Goal: Task Accomplishment & Management: Complete application form

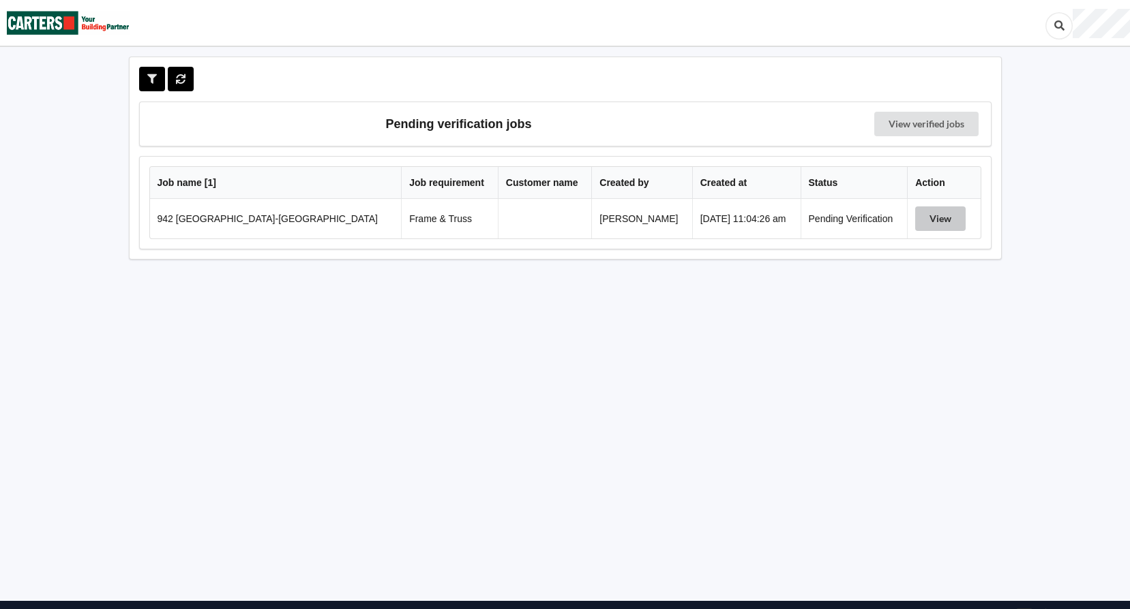
click at [918, 217] on button "View" at bounding box center [940, 219] width 50 height 25
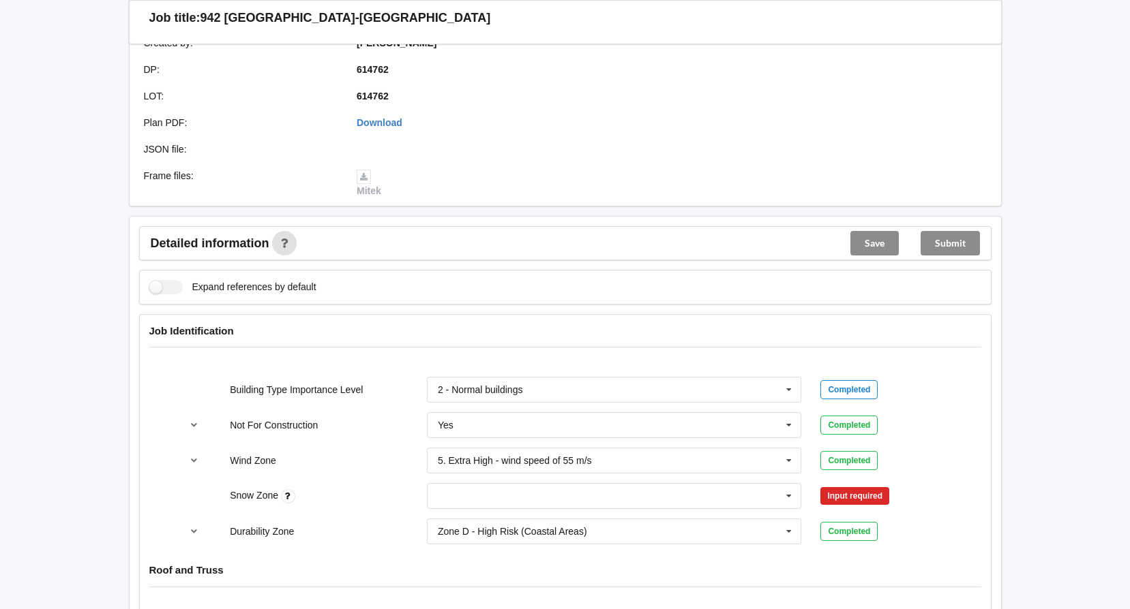
scroll to position [341, 0]
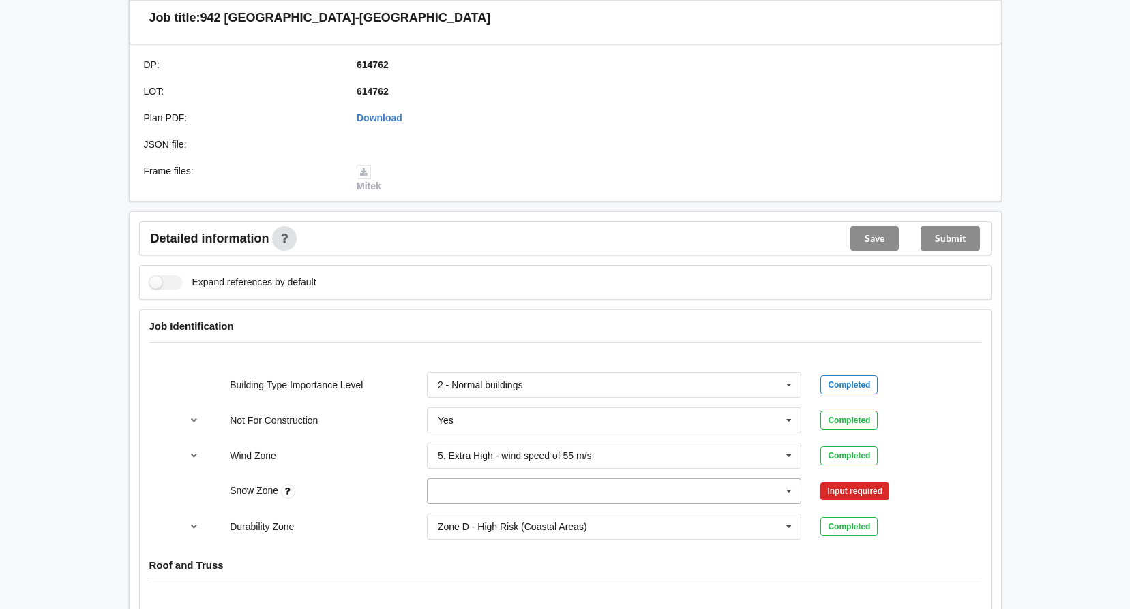
click at [785, 491] on icon at bounding box center [789, 491] width 20 height 25
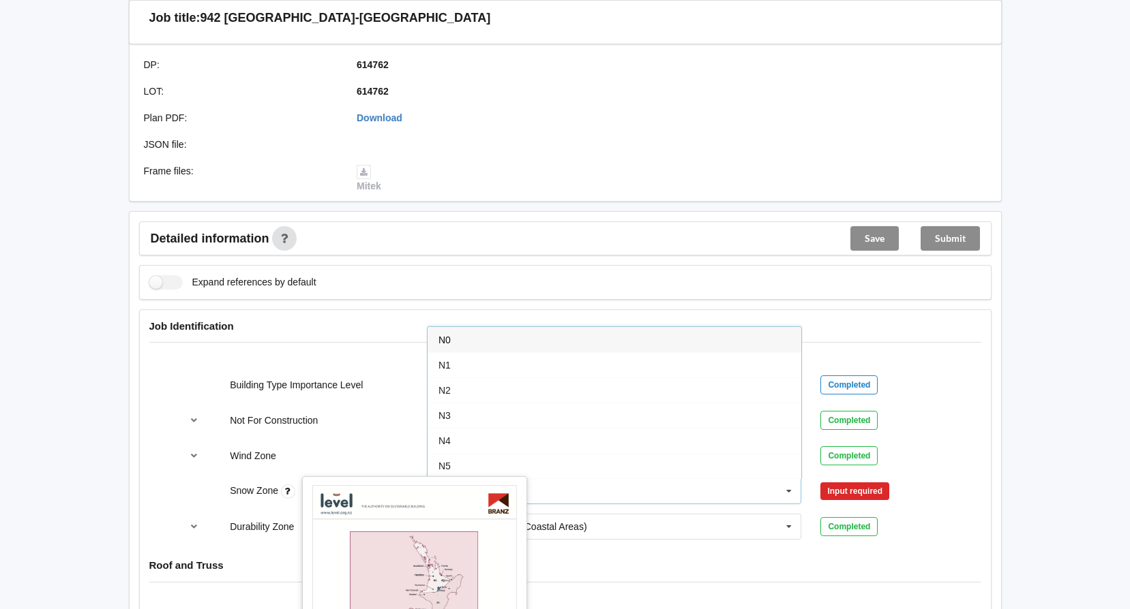
click at [285, 491] on icon at bounding box center [288, 492] width 14 height 14
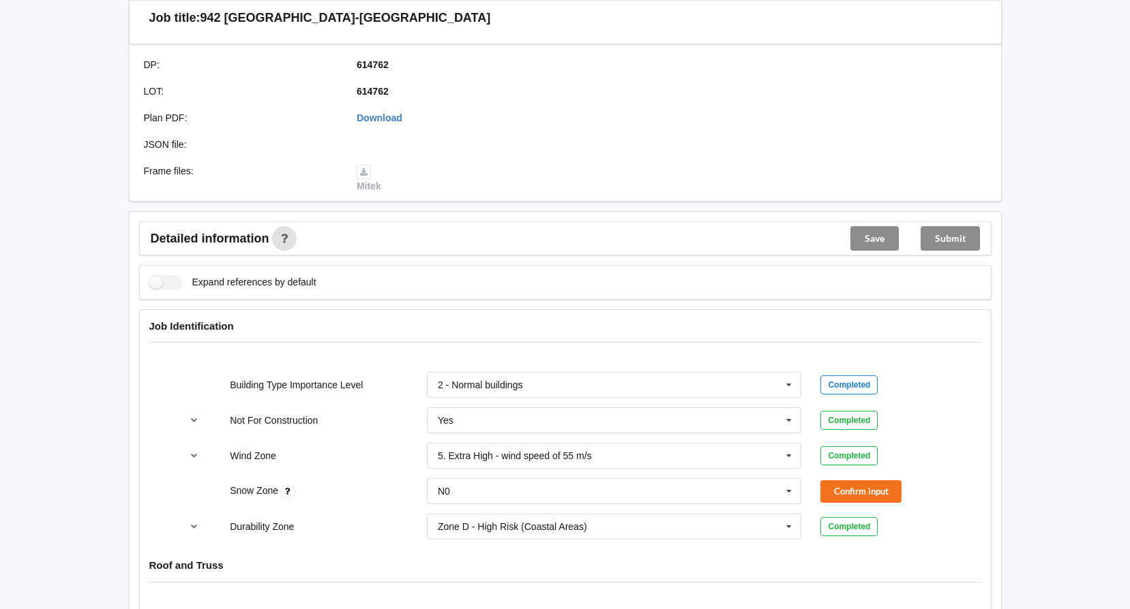
click at [289, 488] on icon at bounding box center [288, 492] width 14 height 14
click at [734, 498] on input "text" at bounding box center [615, 491] width 374 height 25
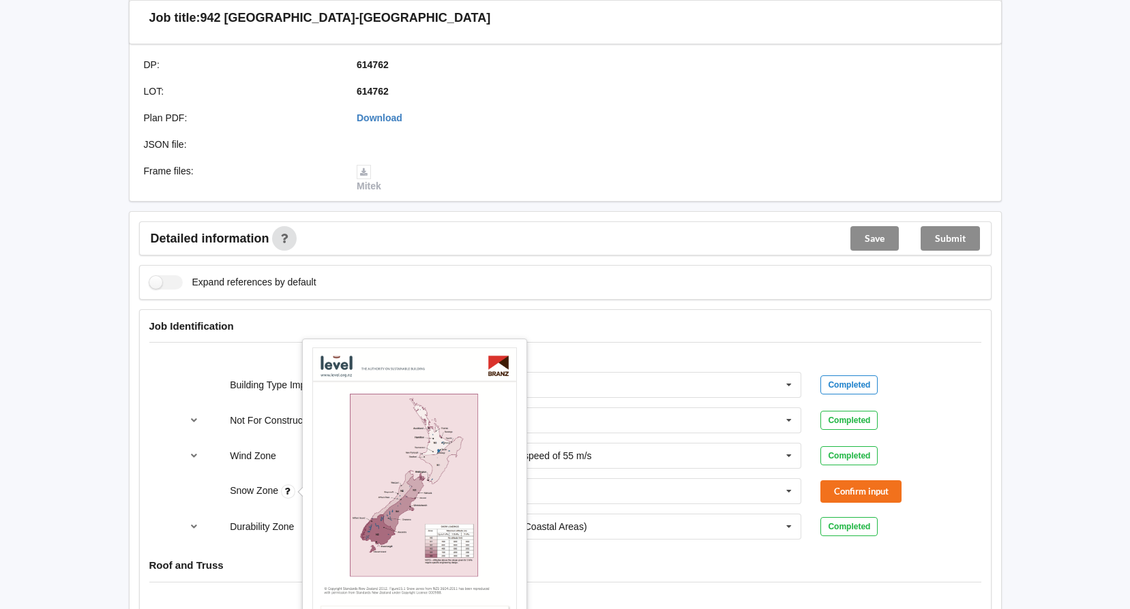
click at [290, 494] on icon at bounding box center [288, 492] width 14 height 14
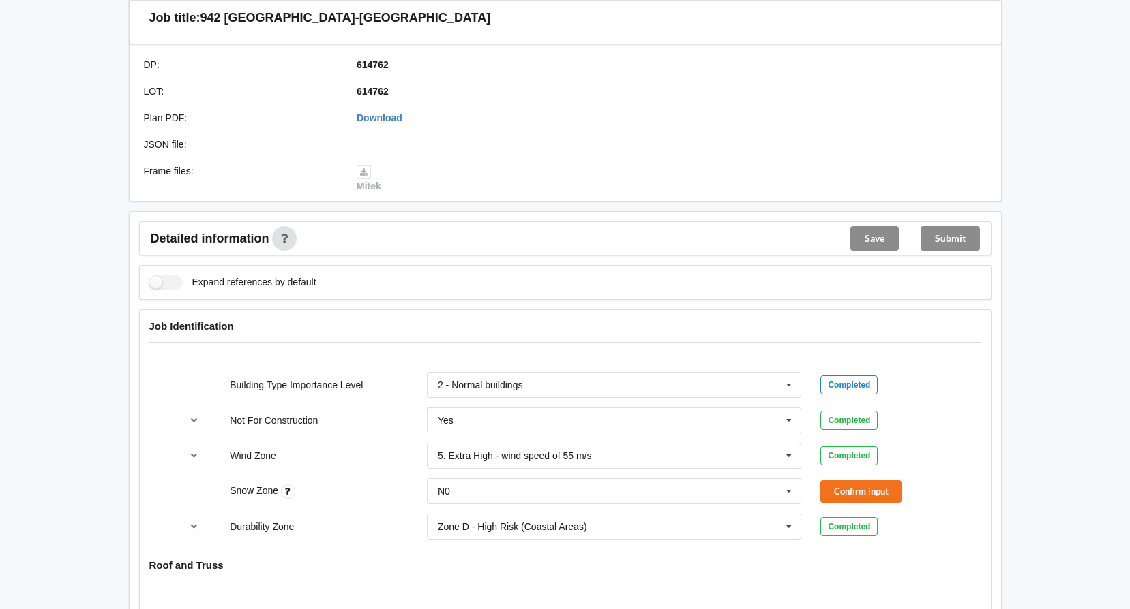
click at [290, 494] on icon at bounding box center [288, 492] width 14 height 14
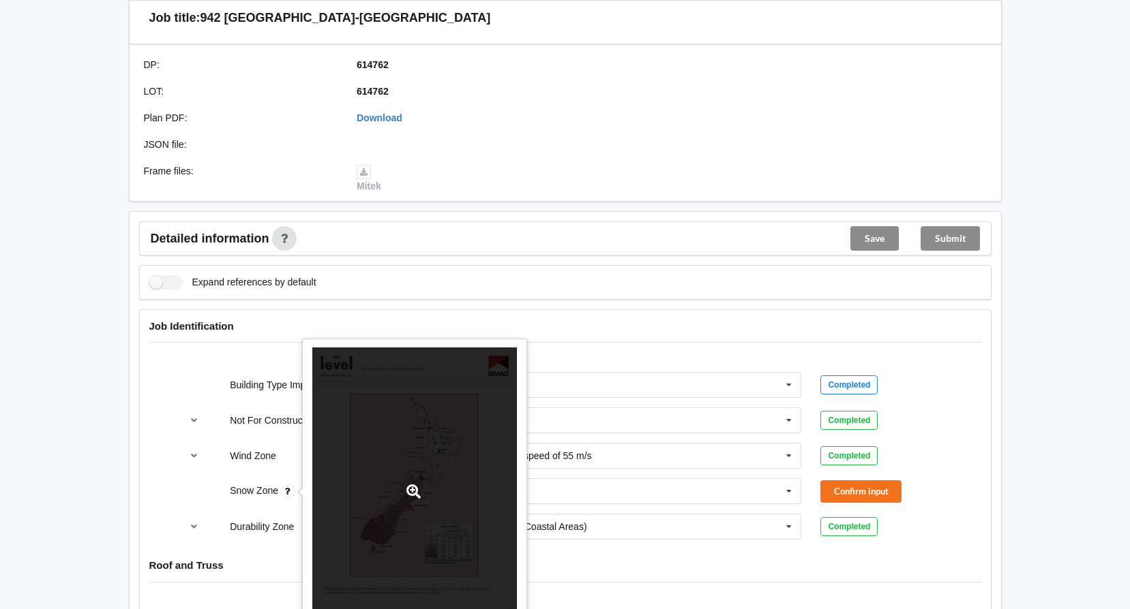
click at [389, 528] on div at bounding box center [414, 492] width 205 height 289
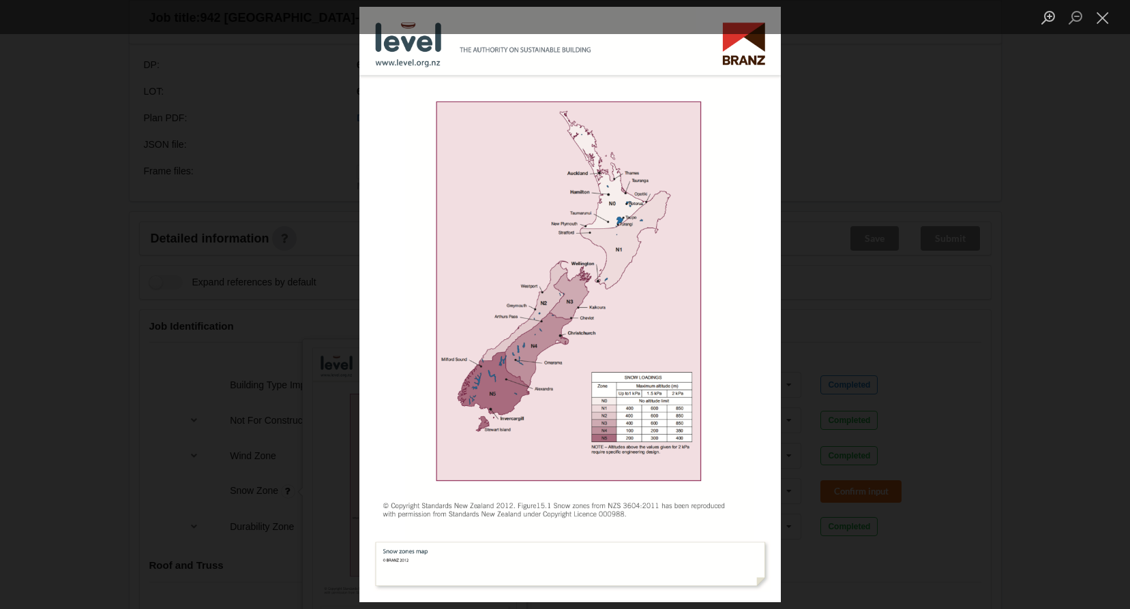
click at [250, 377] on div "Lightbox" at bounding box center [565, 304] width 1130 height 609
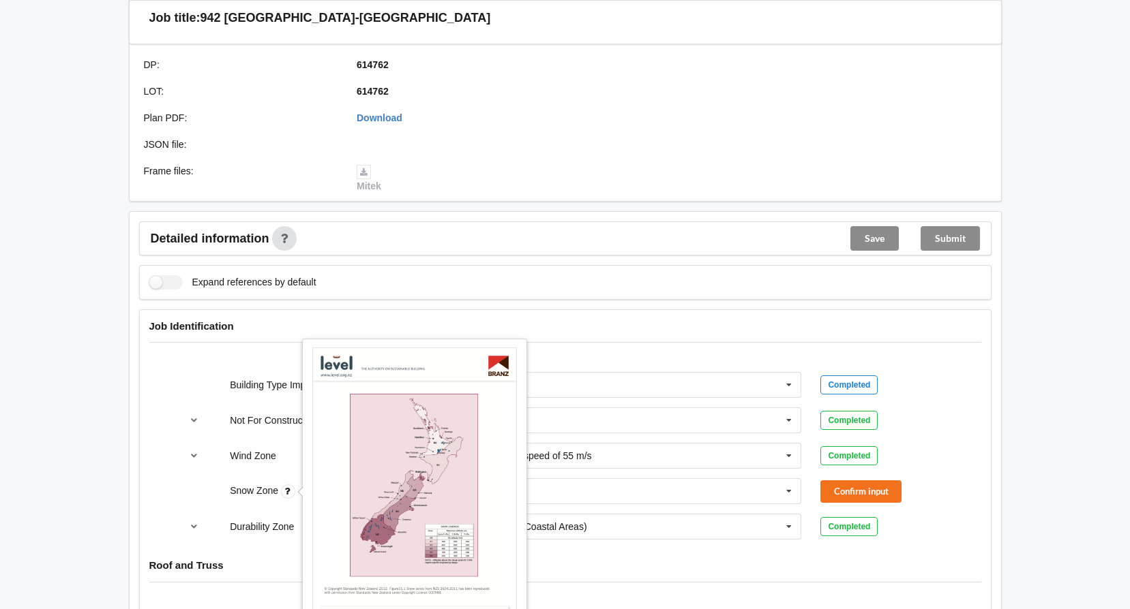
click at [971, 489] on div "Building Type Importance Level 2 - Normal buildings 1 - Low degree of hazard 2 …" at bounding box center [565, 456] width 851 height 187
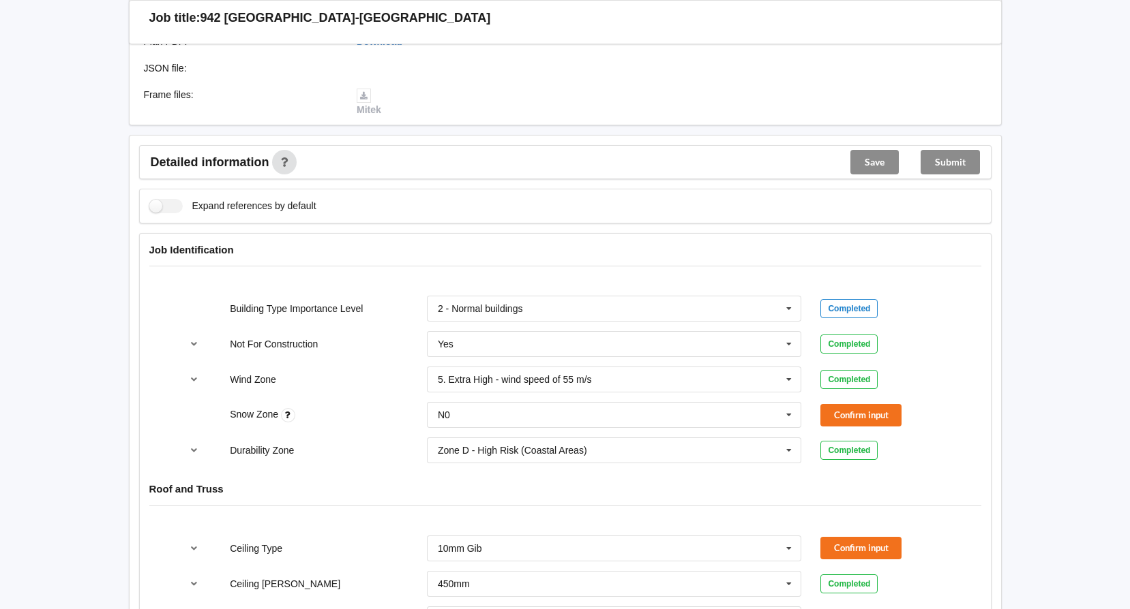
scroll to position [545, 0]
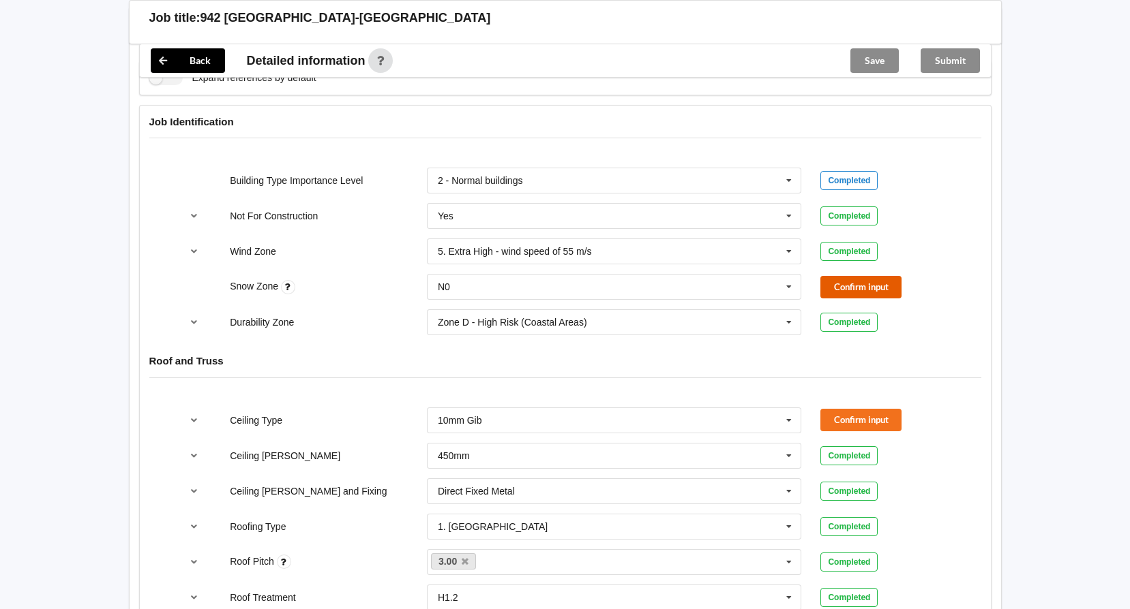
click at [871, 279] on button "Confirm input" at bounding box center [860, 287] width 81 height 22
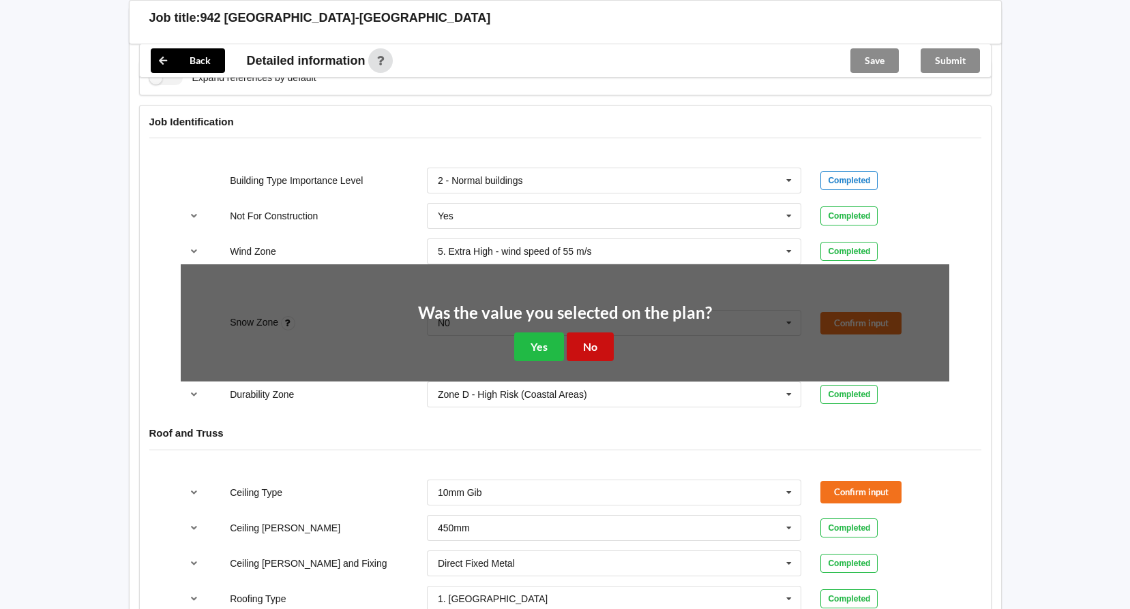
click at [591, 352] on button "No" at bounding box center [590, 347] width 47 height 28
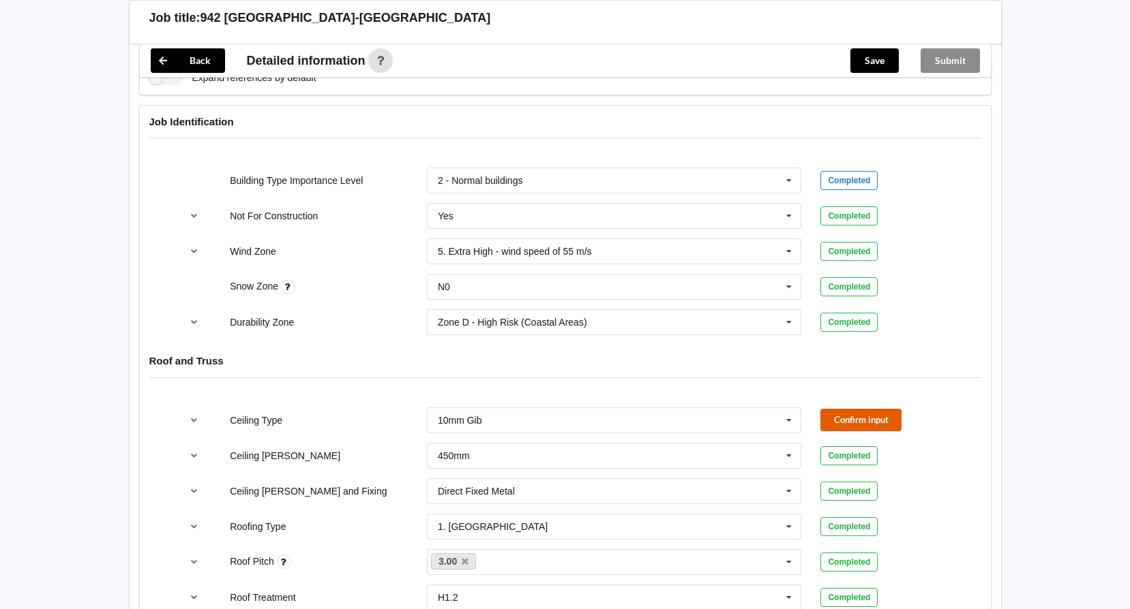
click at [866, 419] on button "Confirm input" at bounding box center [860, 420] width 81 height 22
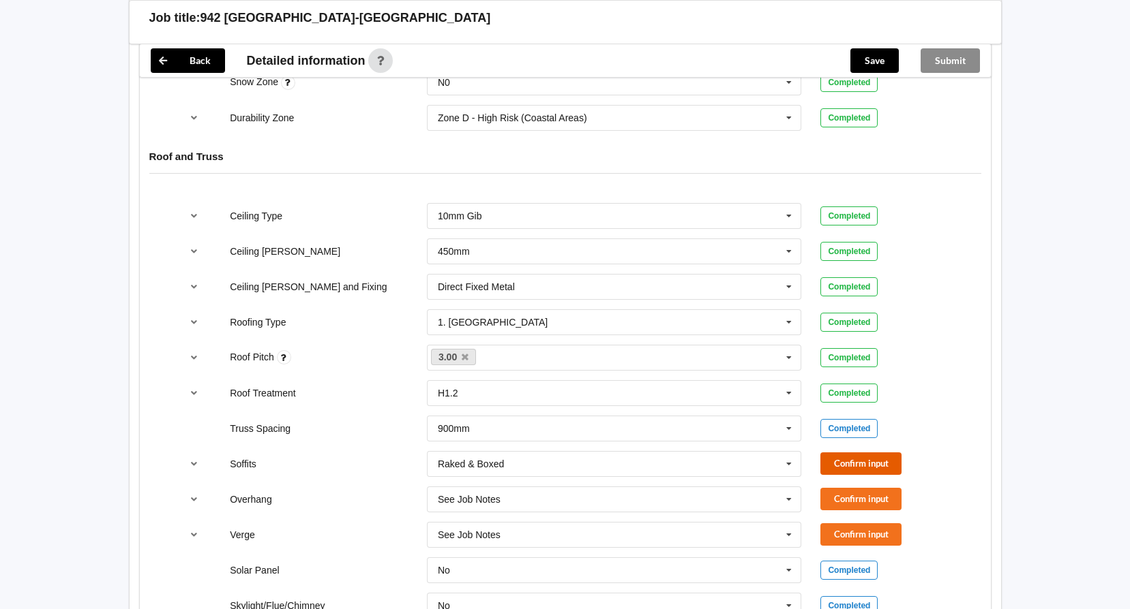
click at [866, 470] on button "Confirm input" at bounding box center [860, 464] width 81 height 22
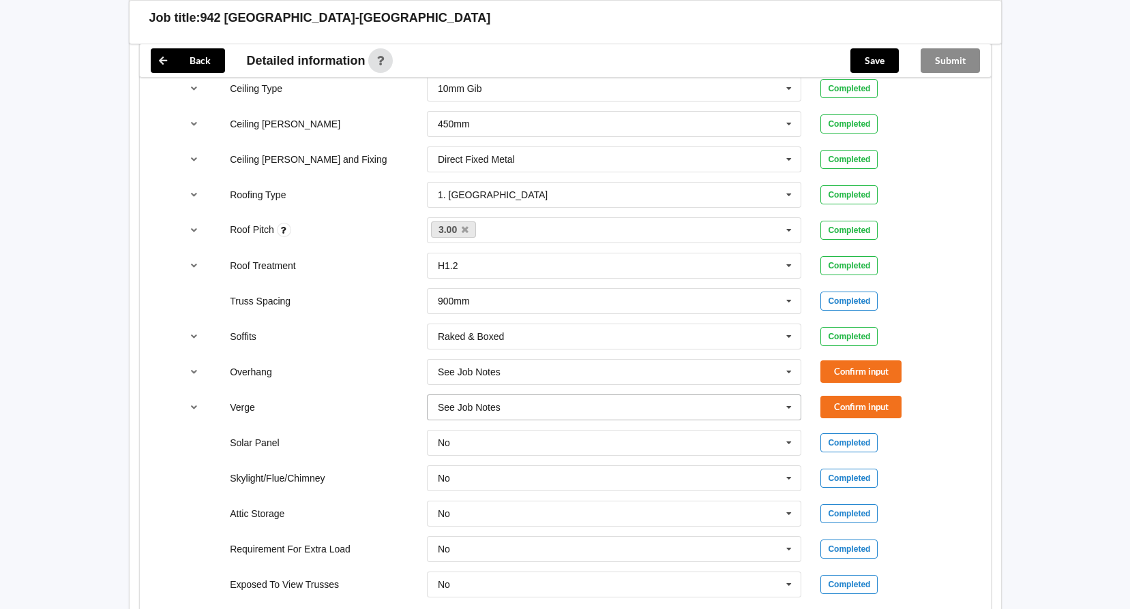
scroll to position [886, 0]
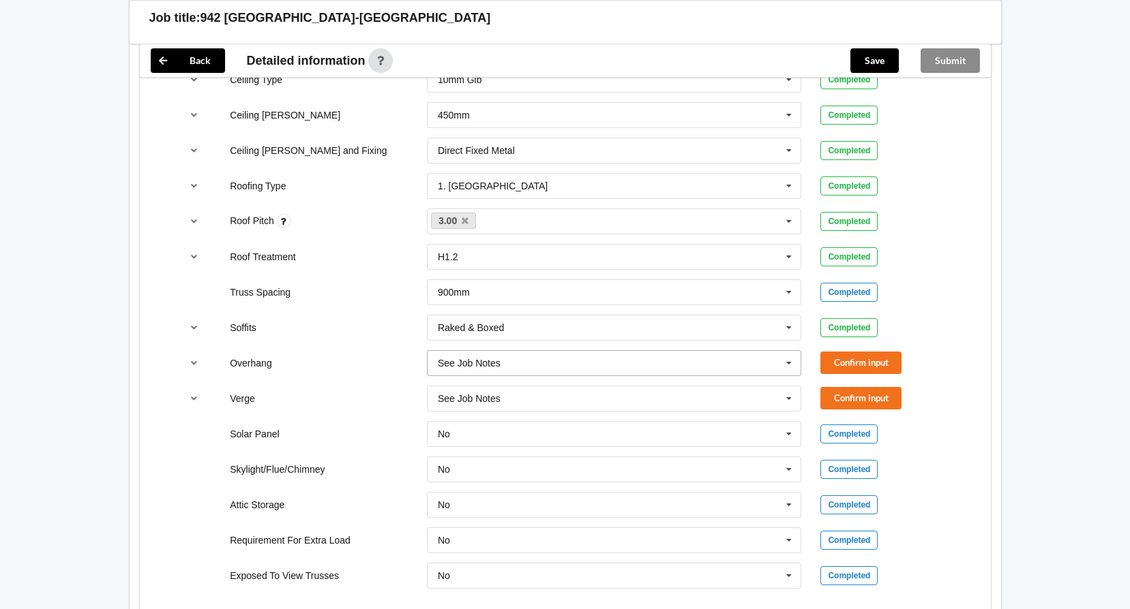
click at [788, 363] on icon at bounding box center [789, 363] width 20 height 25
drag, startPoint x: 514, startPoint y: 516, endPoint x: 633, endPoint y: 485, distance: 123.2
click at [515, 516] on span "Multiple Values – See As Per Plan" at bounding box center [510, 514] width 144 height 11
click at [783, 402] on icon at bounding box center [789, 399] width 20 height 25
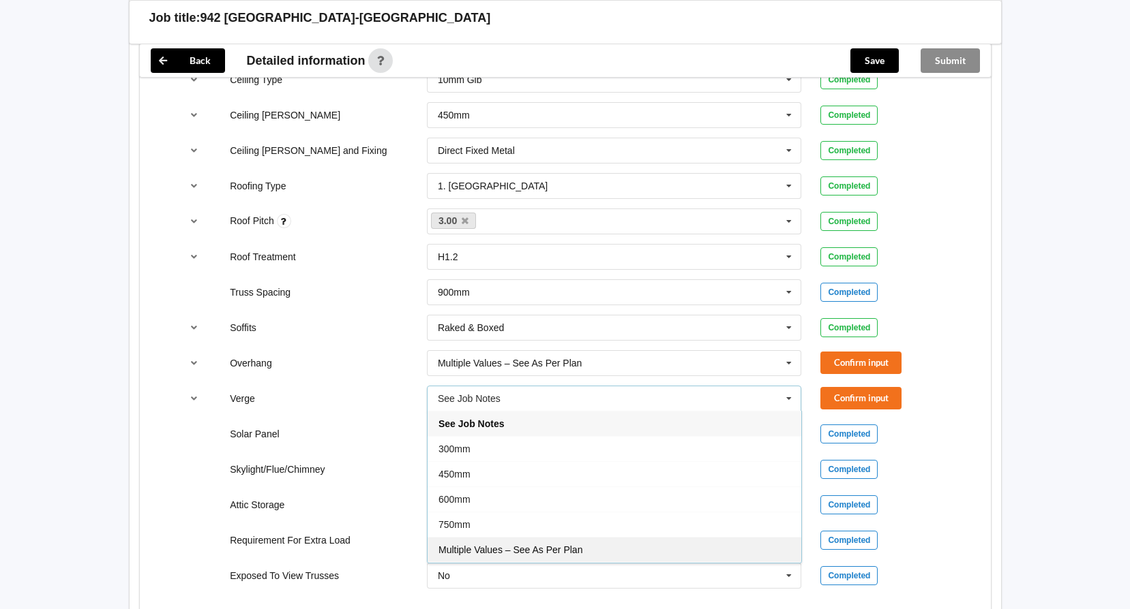
click at [650, 557] on div "Multiple Values – See As Per Plan" at bounding box center [614, 549] width 374 height 25
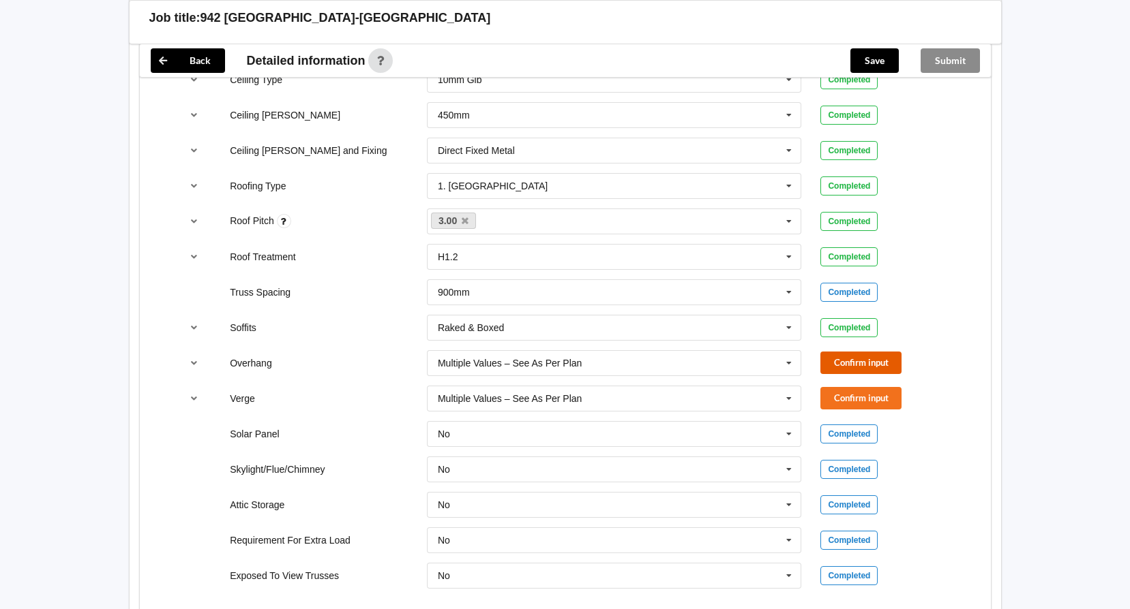
click at [864, 367] on button "Confirm input" at bounding box center [860, 363] width 81 height 22
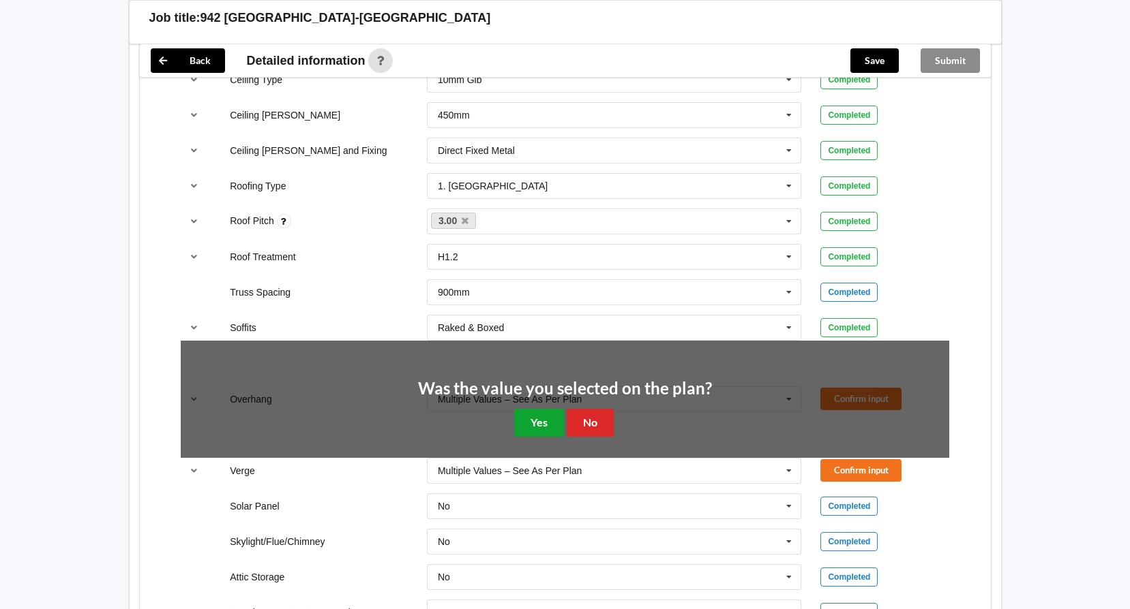
click at [549, 425] on button "Yes" at bounding box center [539, 423] width 50 height 28
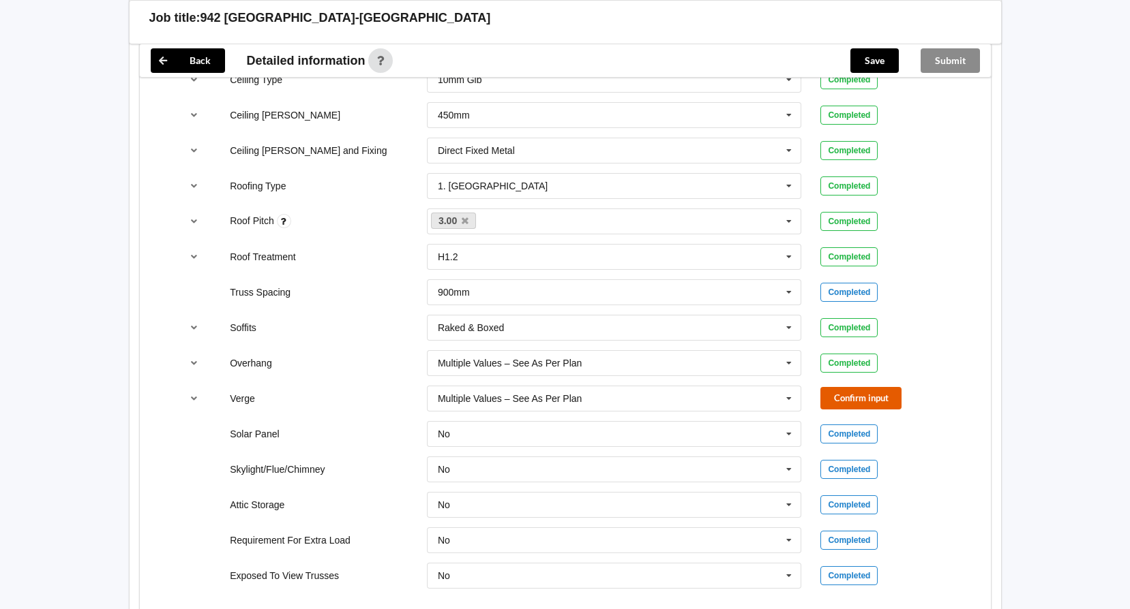
click at [882, 399] on button "Confirm input" at bounding box center [860, 398] width 81 height 22
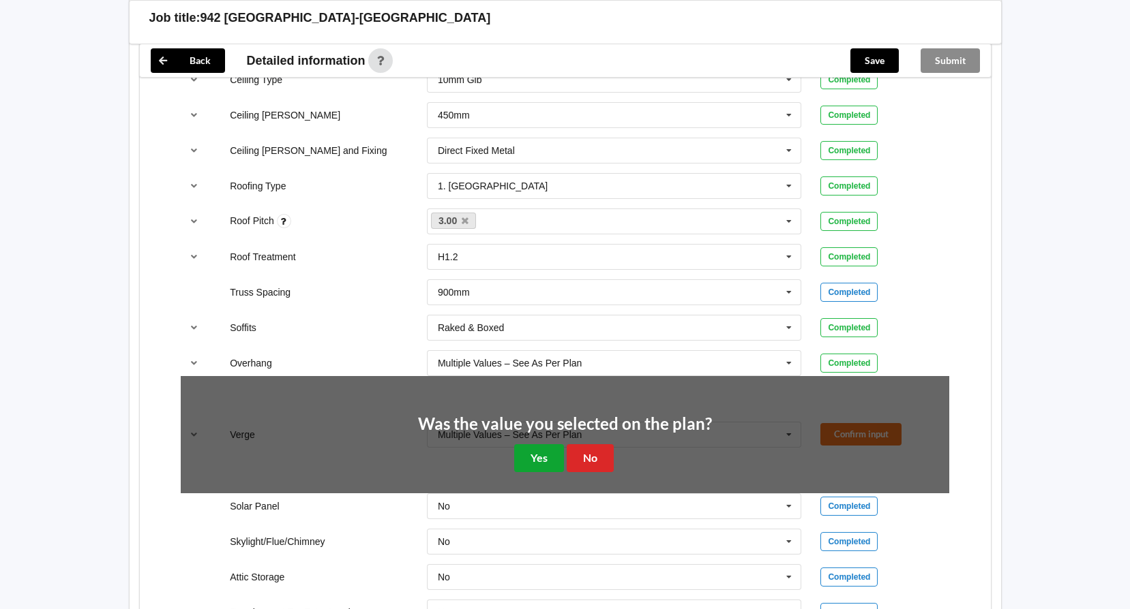
click at [550, 462] on button "Yes" at bounding box center [539, 458] width 50 height 28
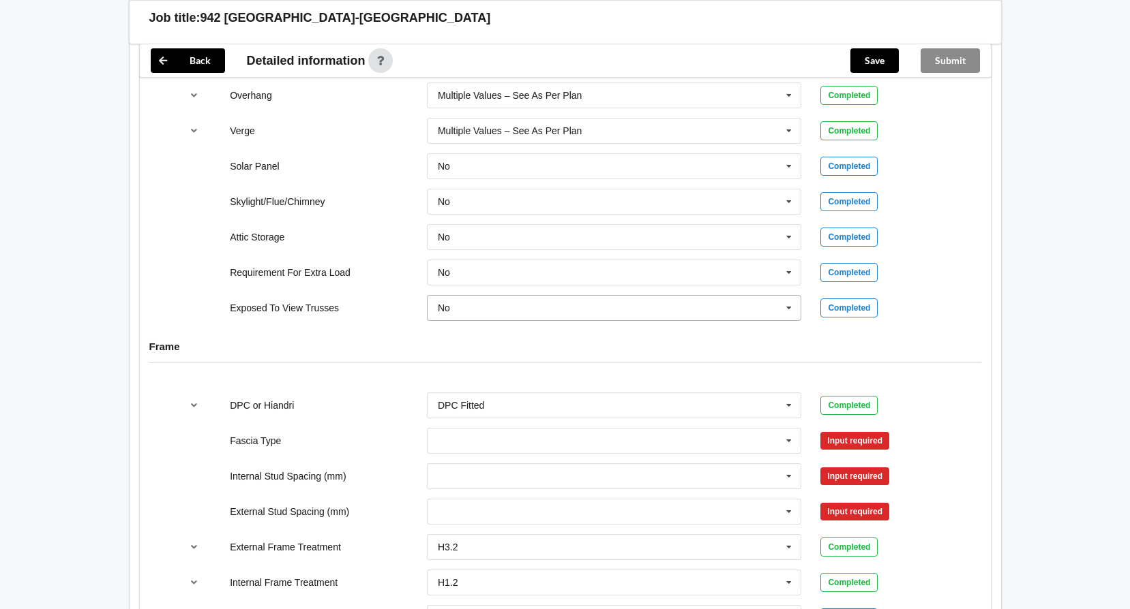
scroll to position [1227, 0]
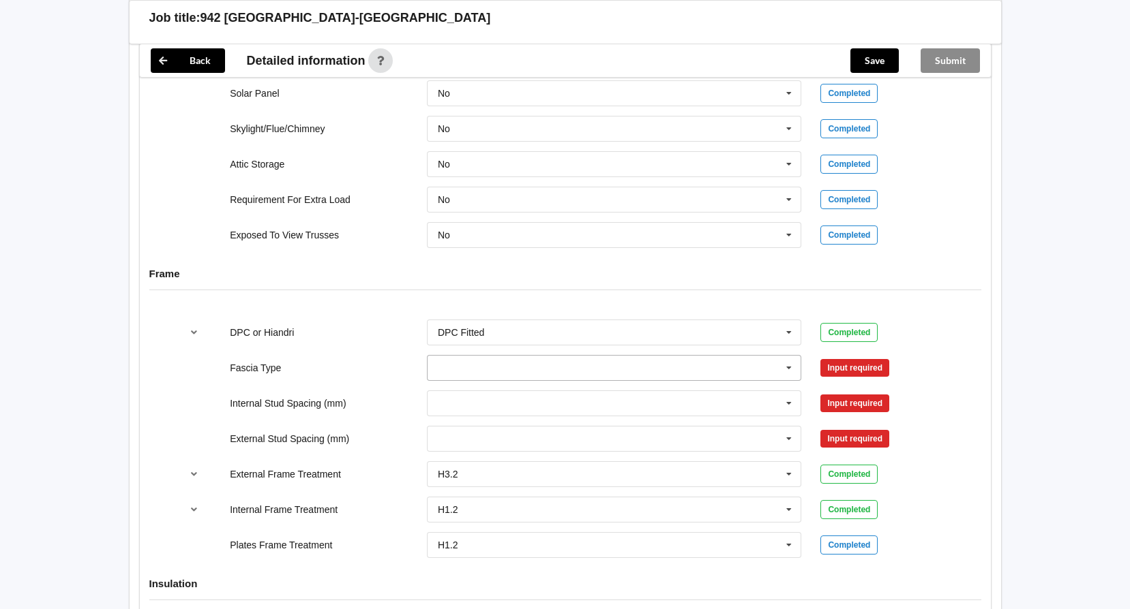
click at [785, 371] on icon at bounding box center [789, 368] width 20 height 25
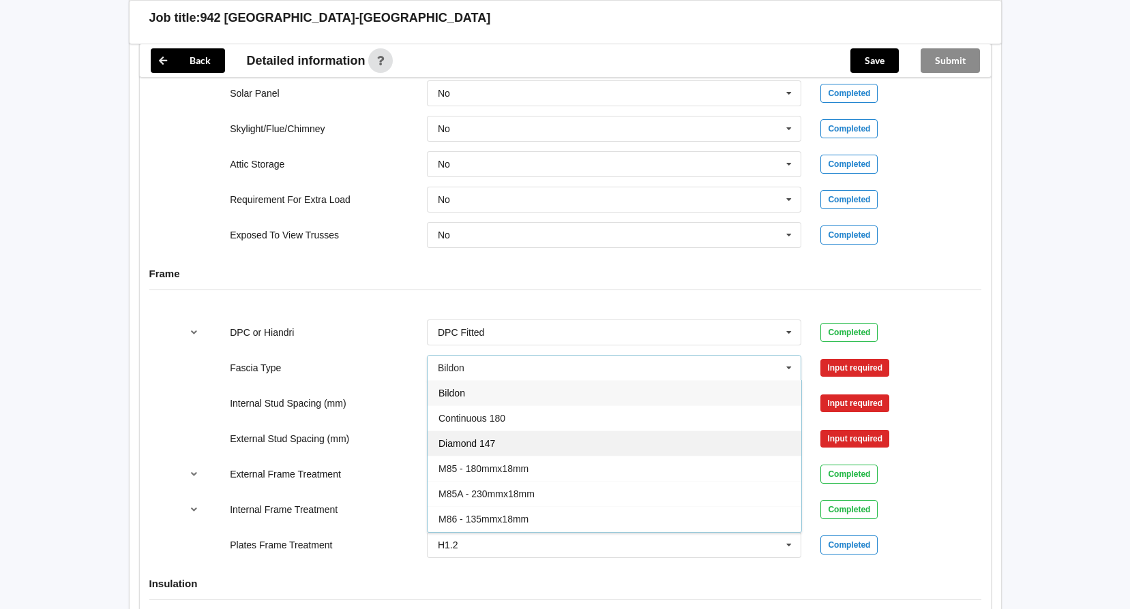
scroll to position [68, 0]
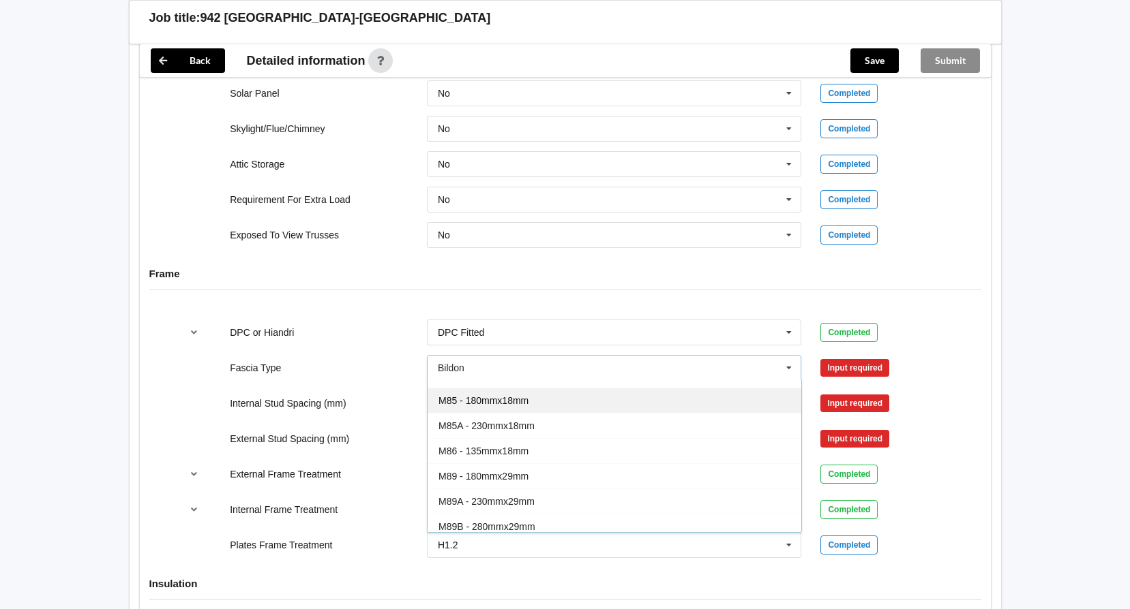
click at [553, 410] on div "M85 - 180mmx18mm" at bounding box center [614, 400] width 374 height 25
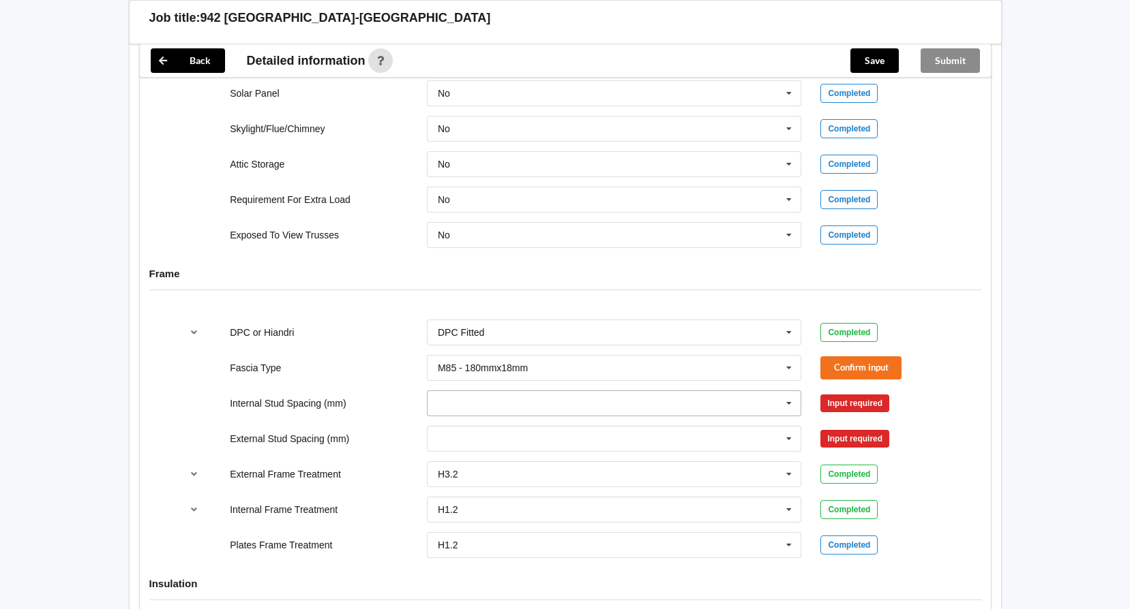
click at [793, 403] on icon at bounding box center [789, 403] width 20 height 25
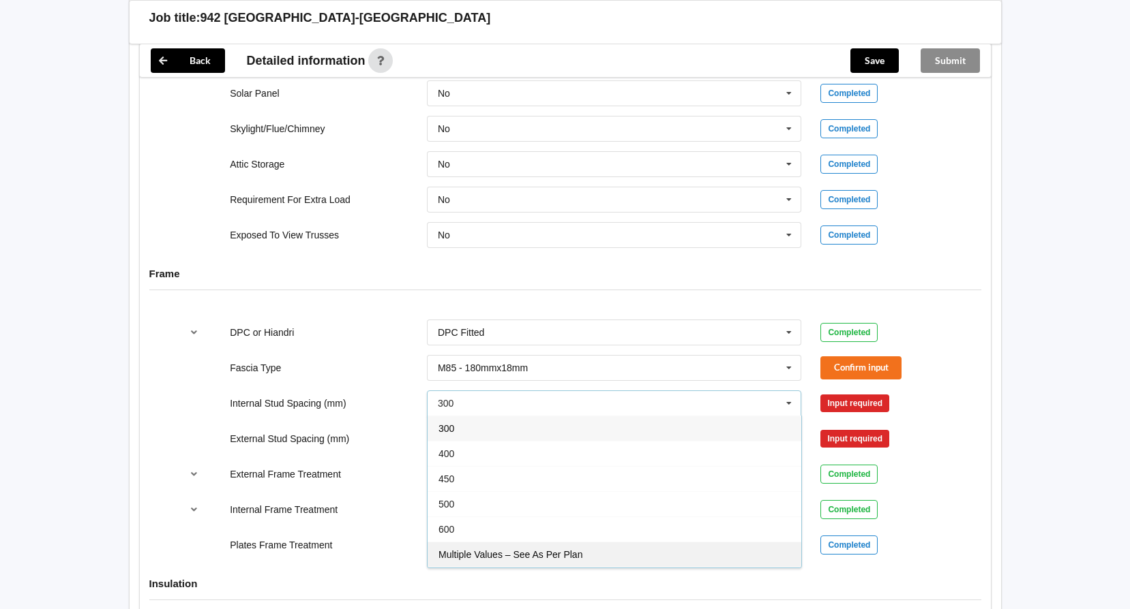
click at [691, 547] on div "Multiple Values – See As Per Plan" at bounding box center [614, 554] width 374 height 25
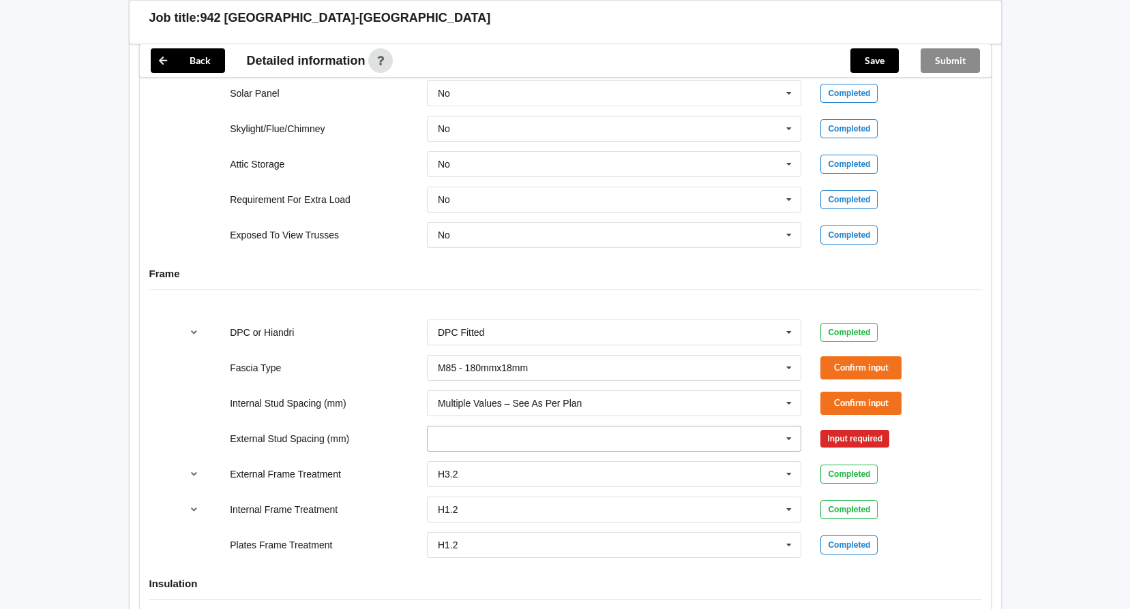
click at [785, 439] on icon at bounding box center [789, 439] width 20 height 25
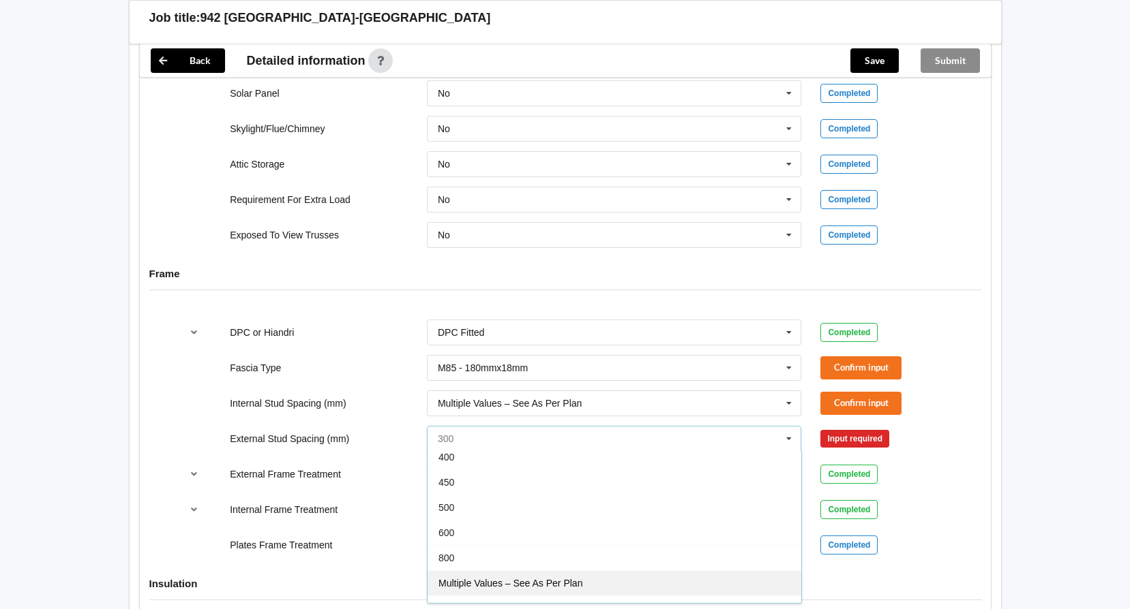
scroll to position [75, 0]
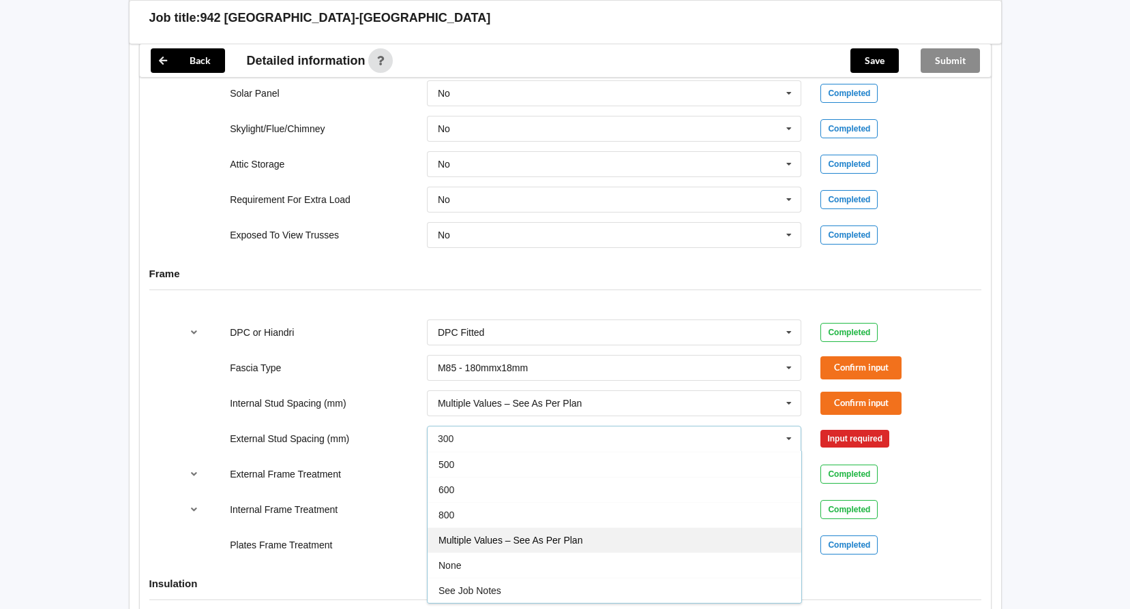
click at [684, 543] on div "Multiple Values – See As Per Plan" at bounding box center [614, 540] width 374 height 25
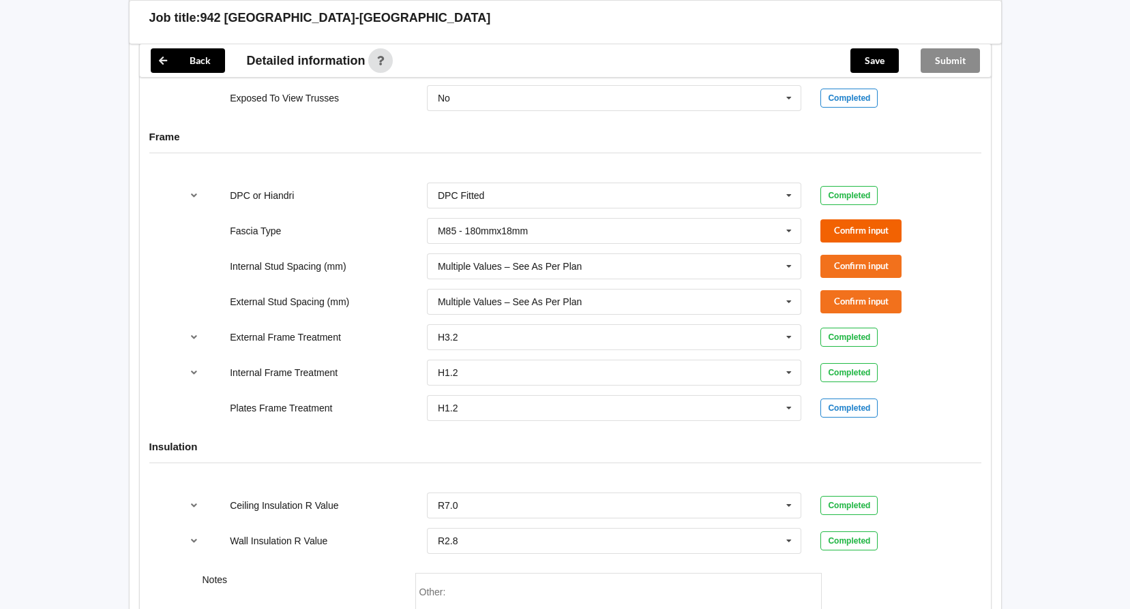
scroll to position [1363, 0]
click at [848, 230] on button "Confirm input" at bounding box center [860, 231] width 81 height 22
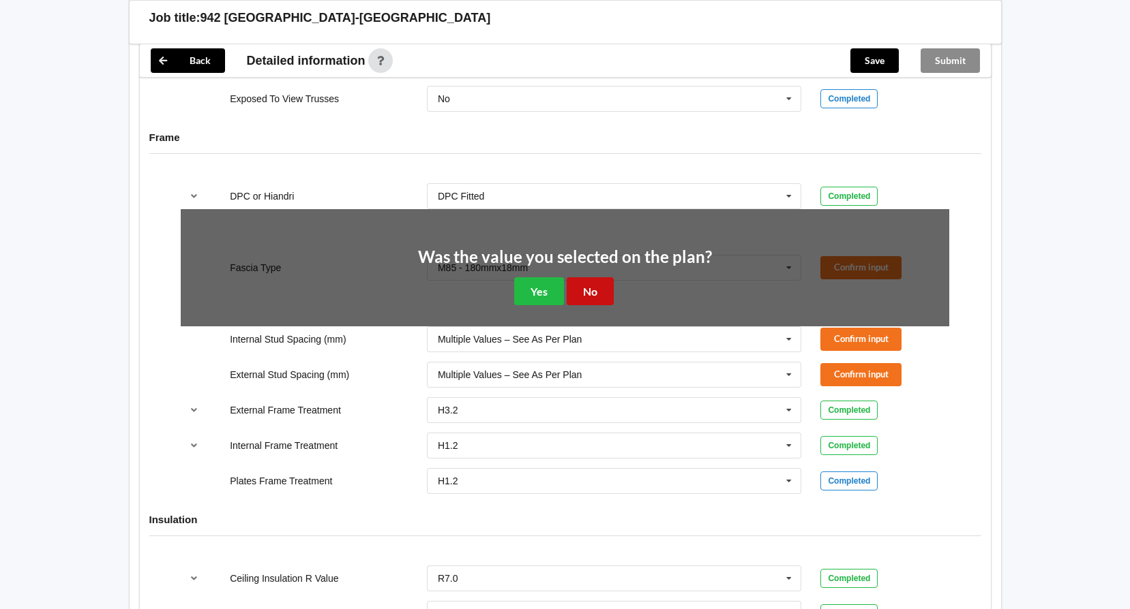
click at [598, 290] on button "No" at bounding box center [590, 291] width 47 height 28
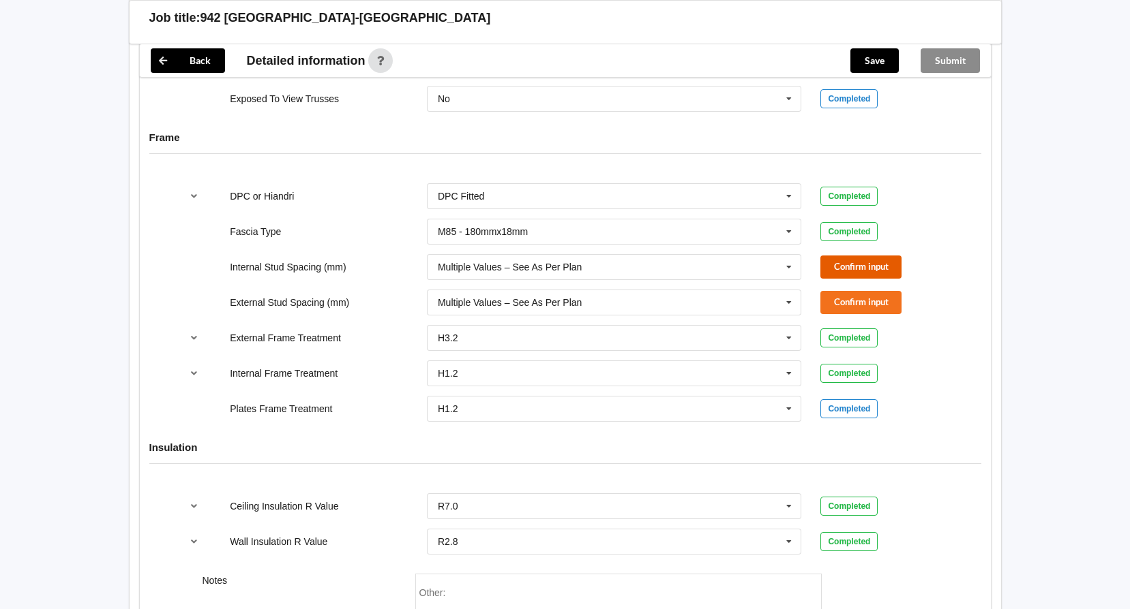
click at [866, 269] on button "Confirm input" at bounding box center [860, 267] width 81 height 22
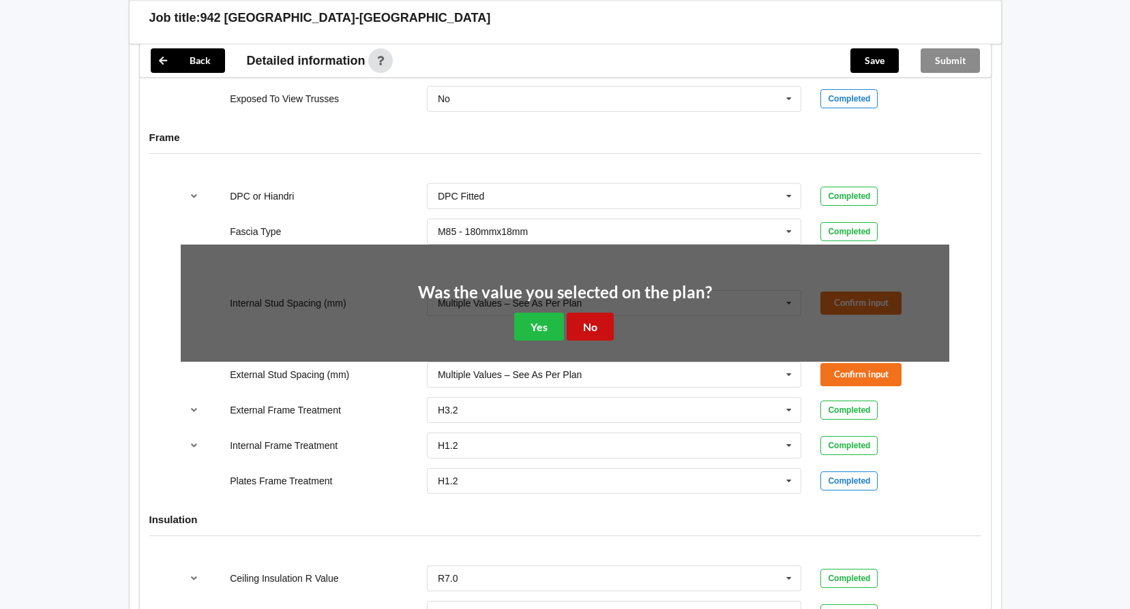
click at [599, 320] on button "No" at bounding box center [590, 327] width 47 height 28
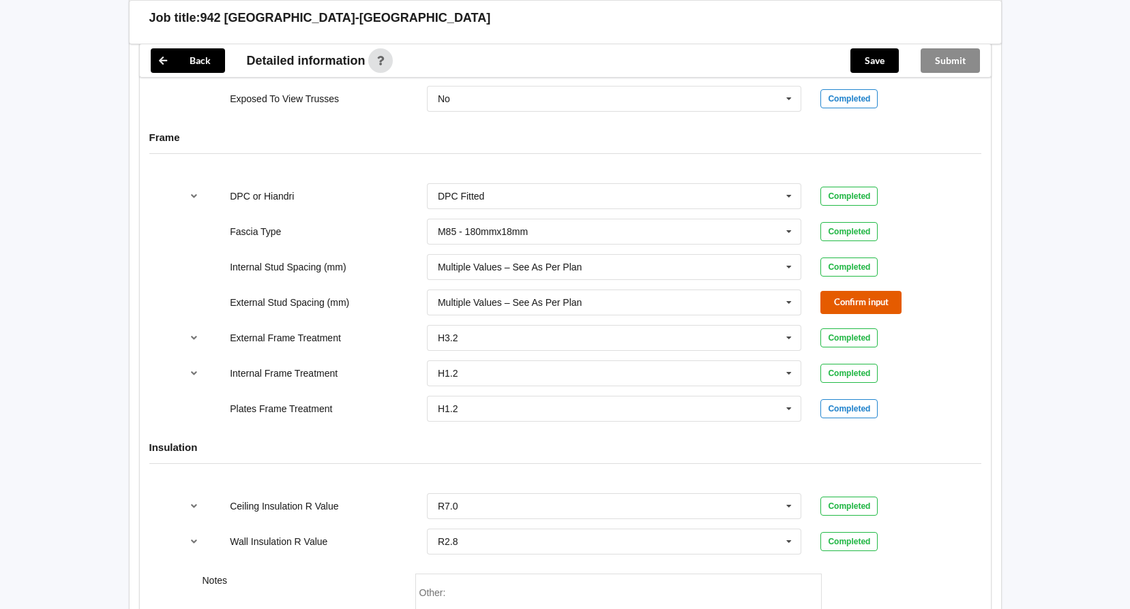
click at [860, 307] on button "Confirm input" at bounding box center [860, 302] width 81 height 22
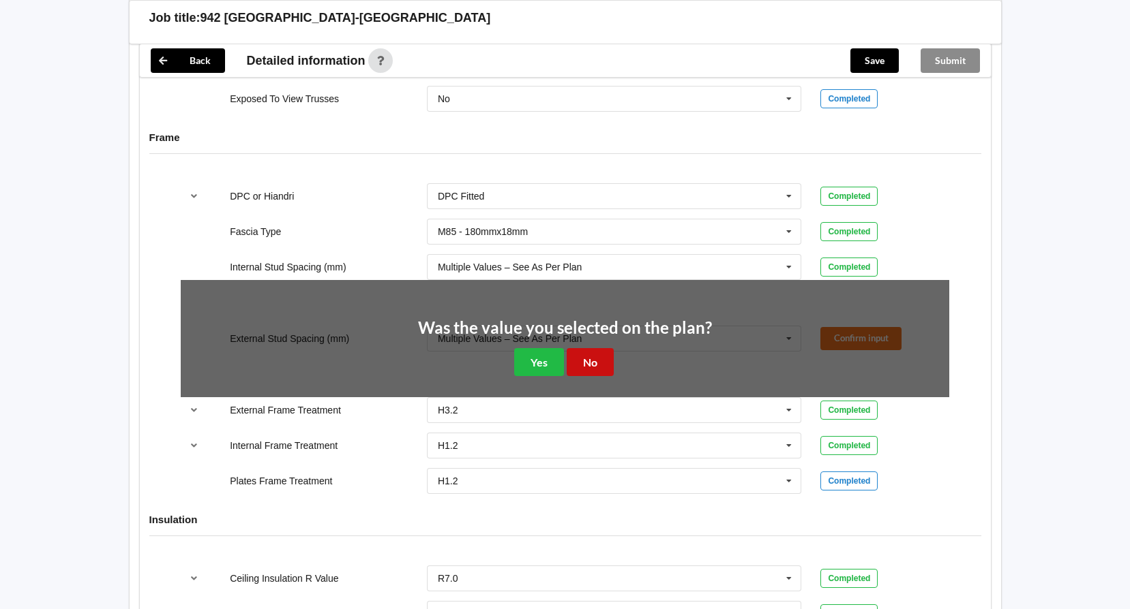
click at [591, 356] on button "No" at bounding box center [590, 362] width 47 height 28
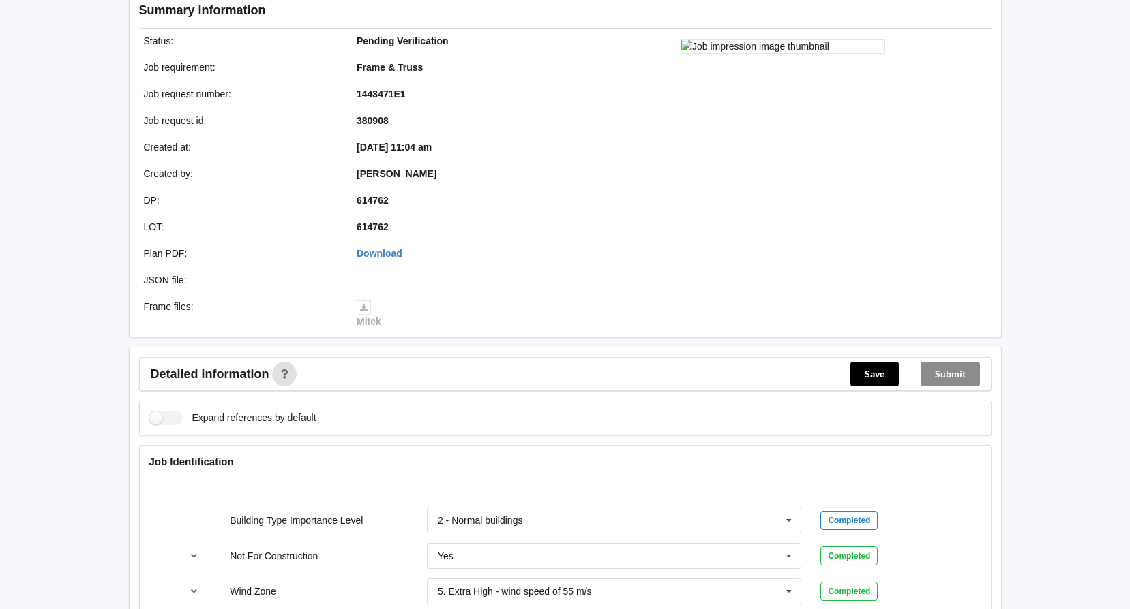
scroll to position [0, 0]
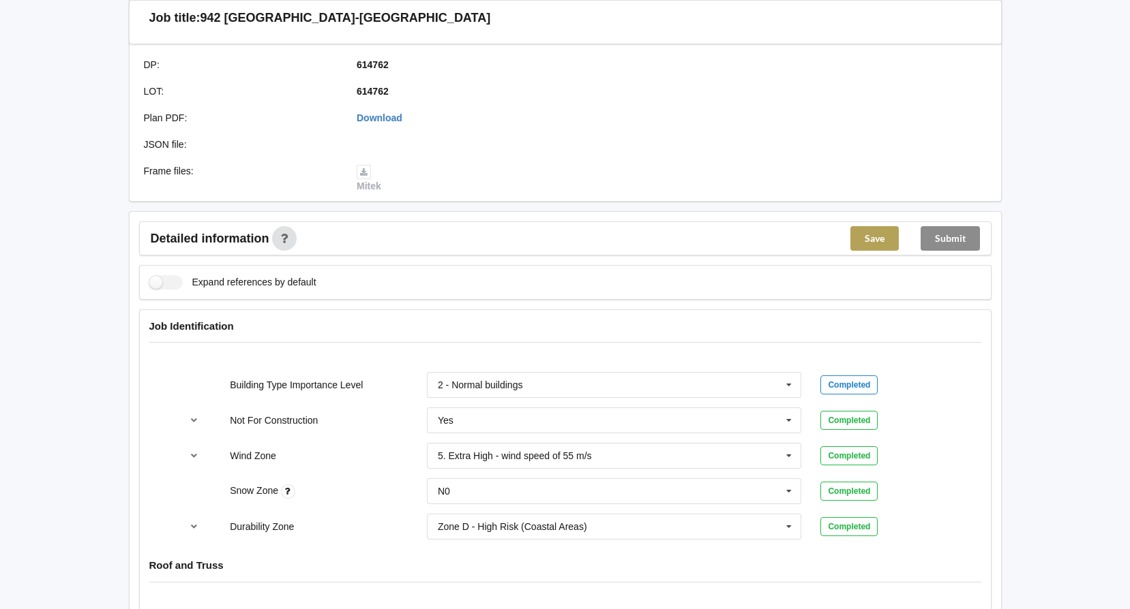
click at [871, 239] on button "Save" at bounding box center [874, 238] width 48 height 25
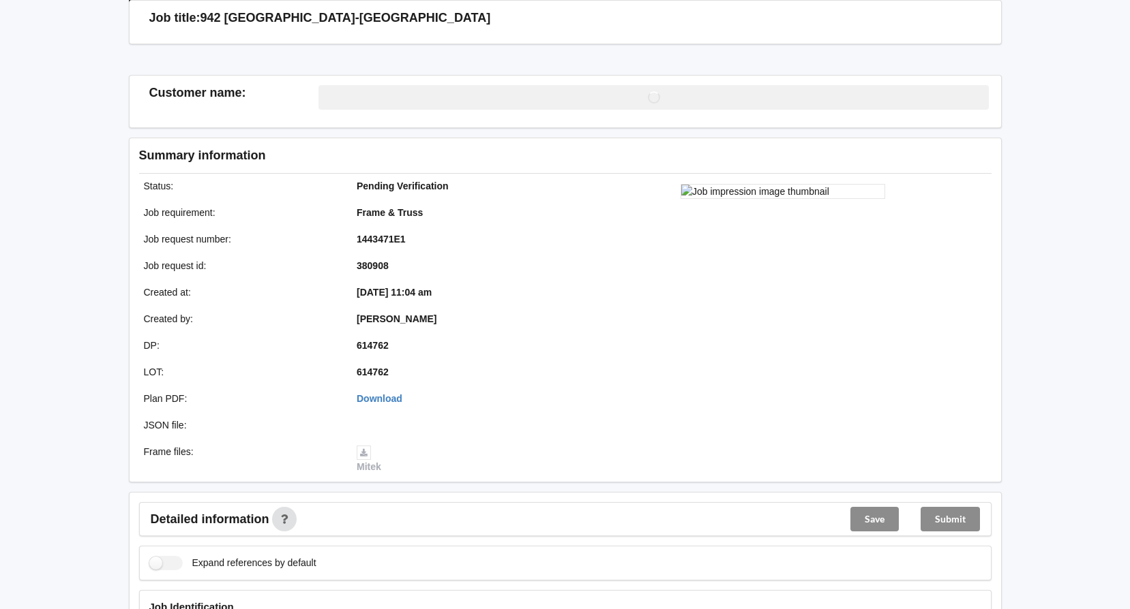
scroll to position [341, 0]
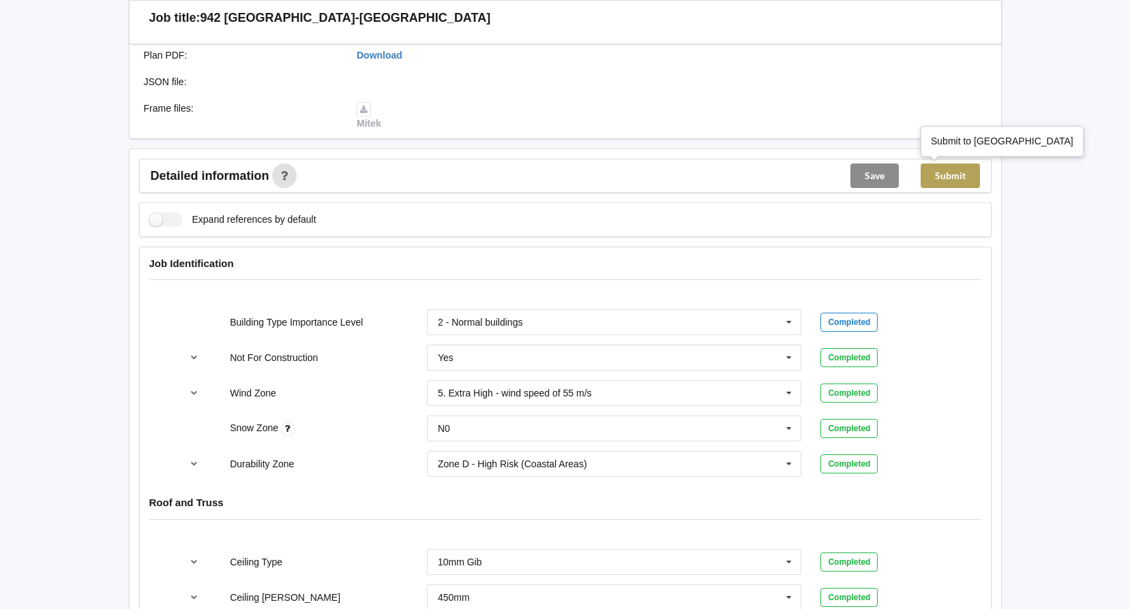
click at [961, 181] on button "Submit" at bounding box center [949, 176] width 59 height 25
